Goal: Information Seeking & Learning: Find contact information

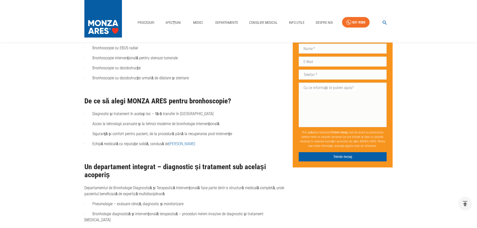
scroll to position [400, 0]
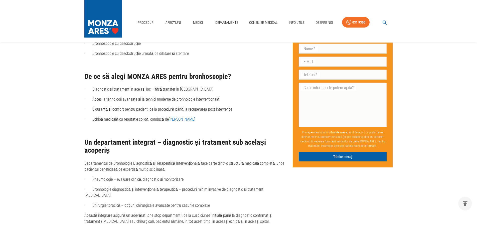
click at [188, 119] on link "[PERSON_NAME]" at bounding box center [182, 119] width 27 height 5
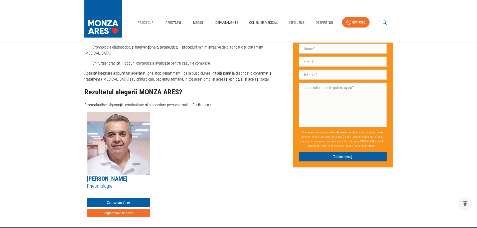
scroll to position [550, 0]
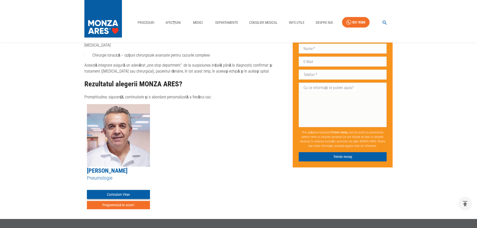
click at [121, 190] on link "Curriculum Vitae" at bounding box center [118, 194] width 63 height 9
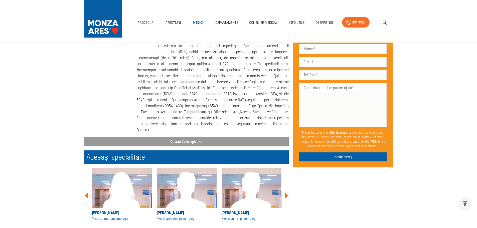
scroll to position [150, 0]
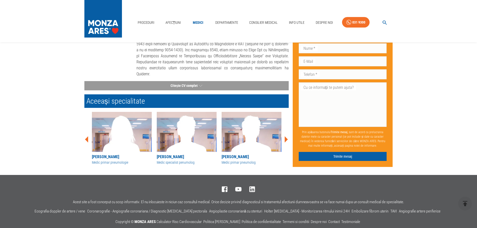
click at [86, 134] on icon at bounding box center [86, 139] width 15 height 15
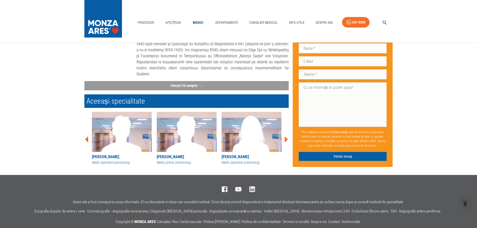
click at [86, 134] on icon at bounding box center [86, 139] width 15 height 15
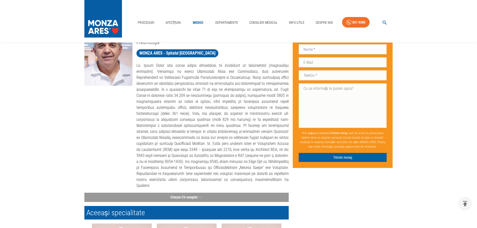
scroll to position [50, 0]
